Goal: Task Accomplishment & Management: Manage account settings

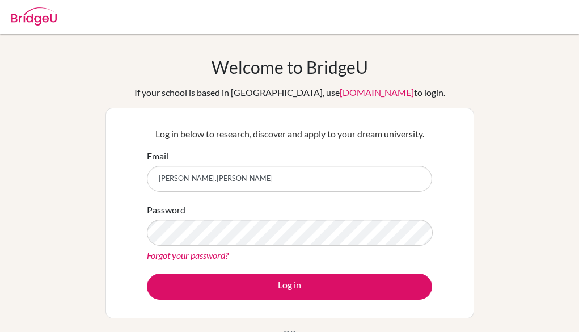
scroll to position [35, 0]
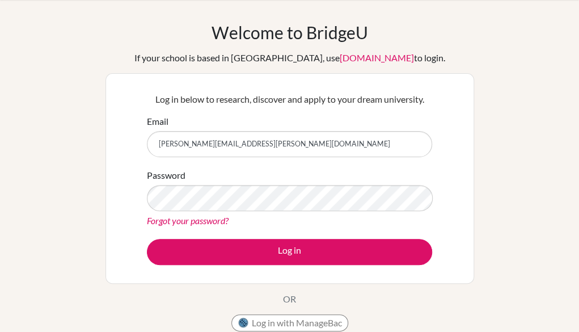
type input "[PERSON_NAME][EMAIL_ADDRESS][PERSON_NAME][DOMAIN_NAME]"
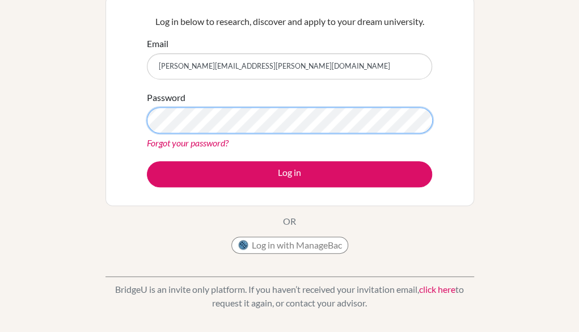
scroll to position [113, 0]
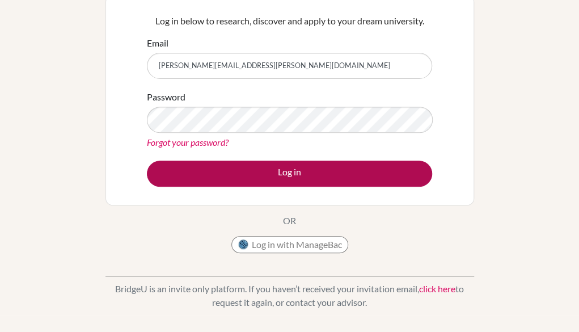
click at [382, 169] on button "Log in" at bounding box center [289, 173] width 285 height 26
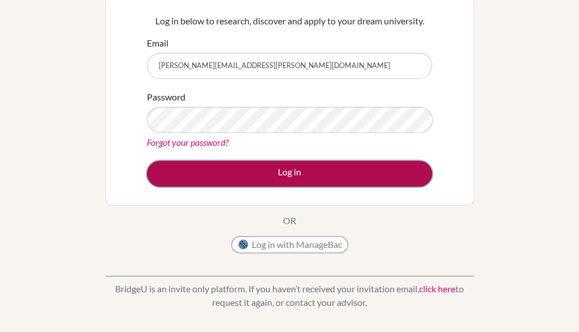
click at [293, 176] on button "Log in" at bounding box center [289, 173] width 285 height 26
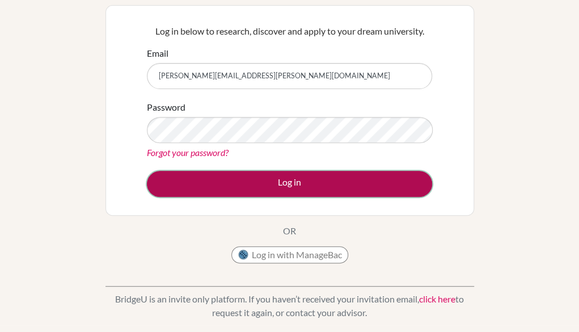
scroll to position [103, 0]
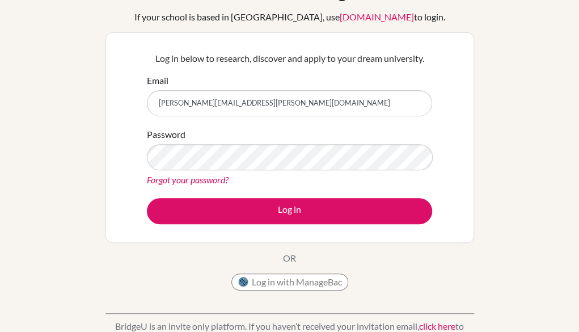
scroll to position [76, 0]
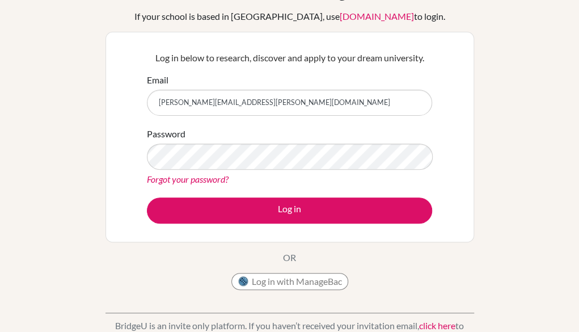
click at [214, 179] on link "Forgot your password?" at bounding box center [188, 178] width 82 height 11
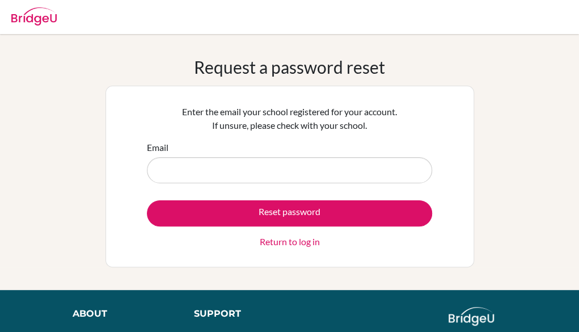
click at [551, 224] on div "Request a password reset Enter the email your school registered for your accoun…" at bounding box center [289, 162] width 579 height 210
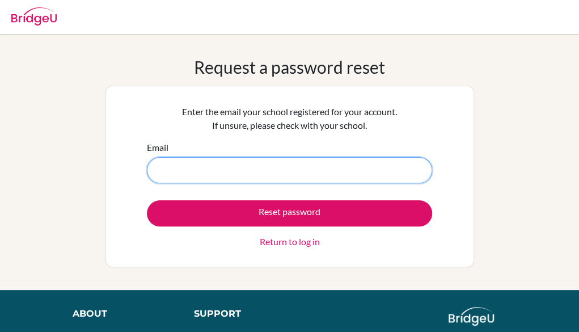
click at [281, 171] on input "Email" at bounding box center [289, 170] width 285 height 26
type input "[PERSON_NAME][EMAIL_ADDRESS][PERSON_NAME][DOMAIN_NAME]"
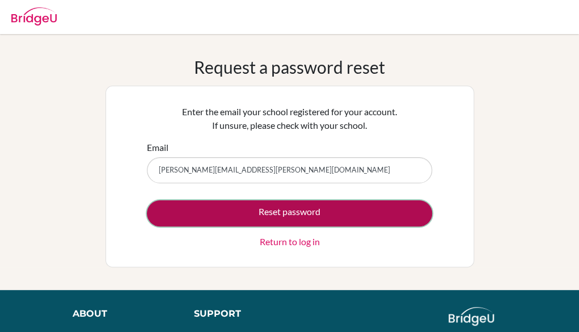
click at [302, 214] on button "Reset password" at bounding box center [289, 213] width 285 height 26
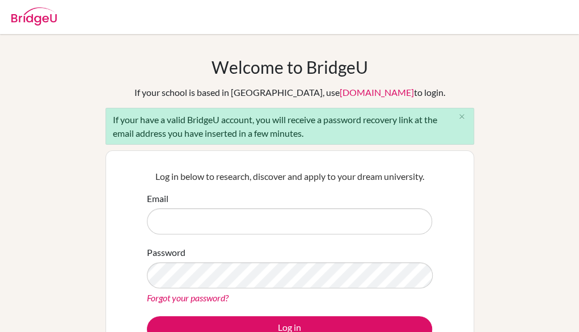
click at [374, 222] on input "Email" at bounding box center [289, 221] width 285 height 26
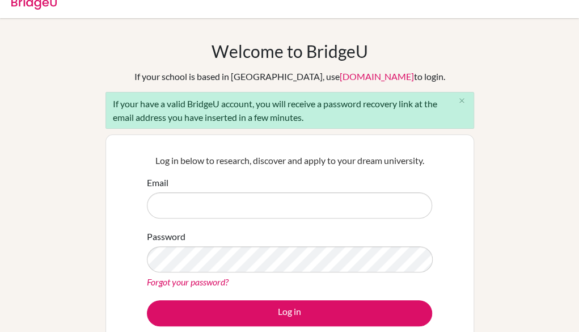
scroll to position [11, 0]
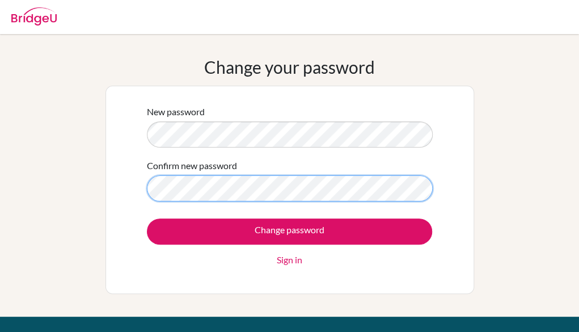
click at [147, 218] on input "Change password" at bounding box center [289, 231] width 285 height 26
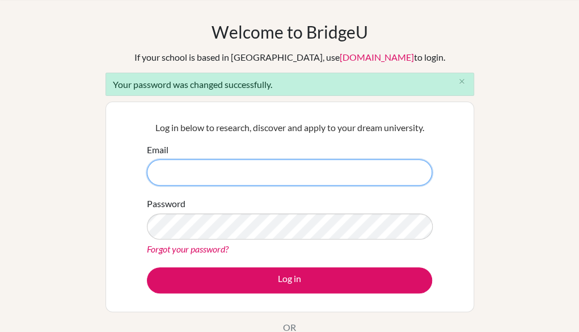
scroll to position [50, 0]
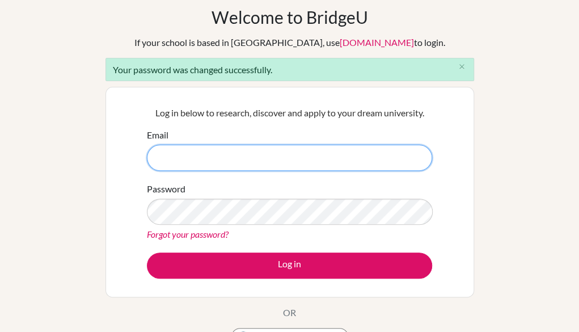
click at [396, 156] on input "Email" at bounding box center [289, 158] width 285 height 26
type input "eric.annor@icsghana.info"
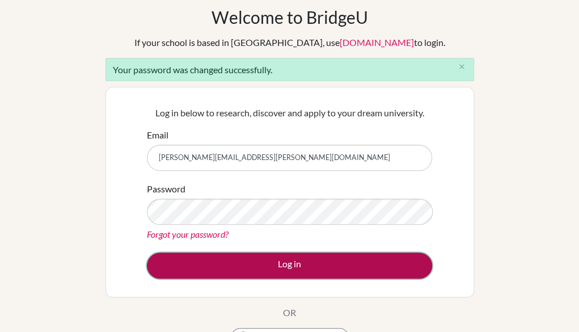
click at [390, 268] on button "Log in" at bounding box center [289, 265] width 285 height 26
